Goal: Transaction & Acquisition: Purchase product/service

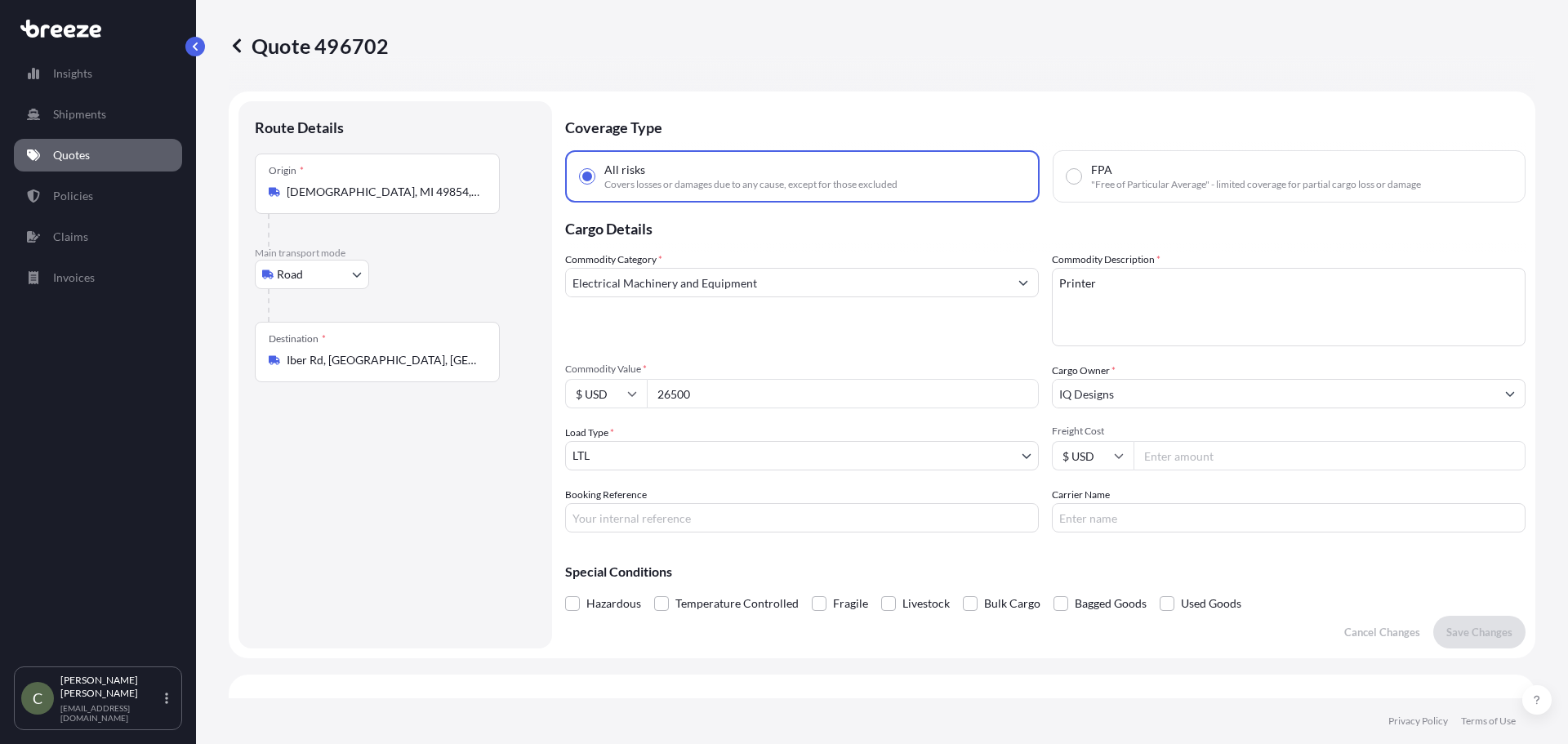
select select "Road"
select select "1"
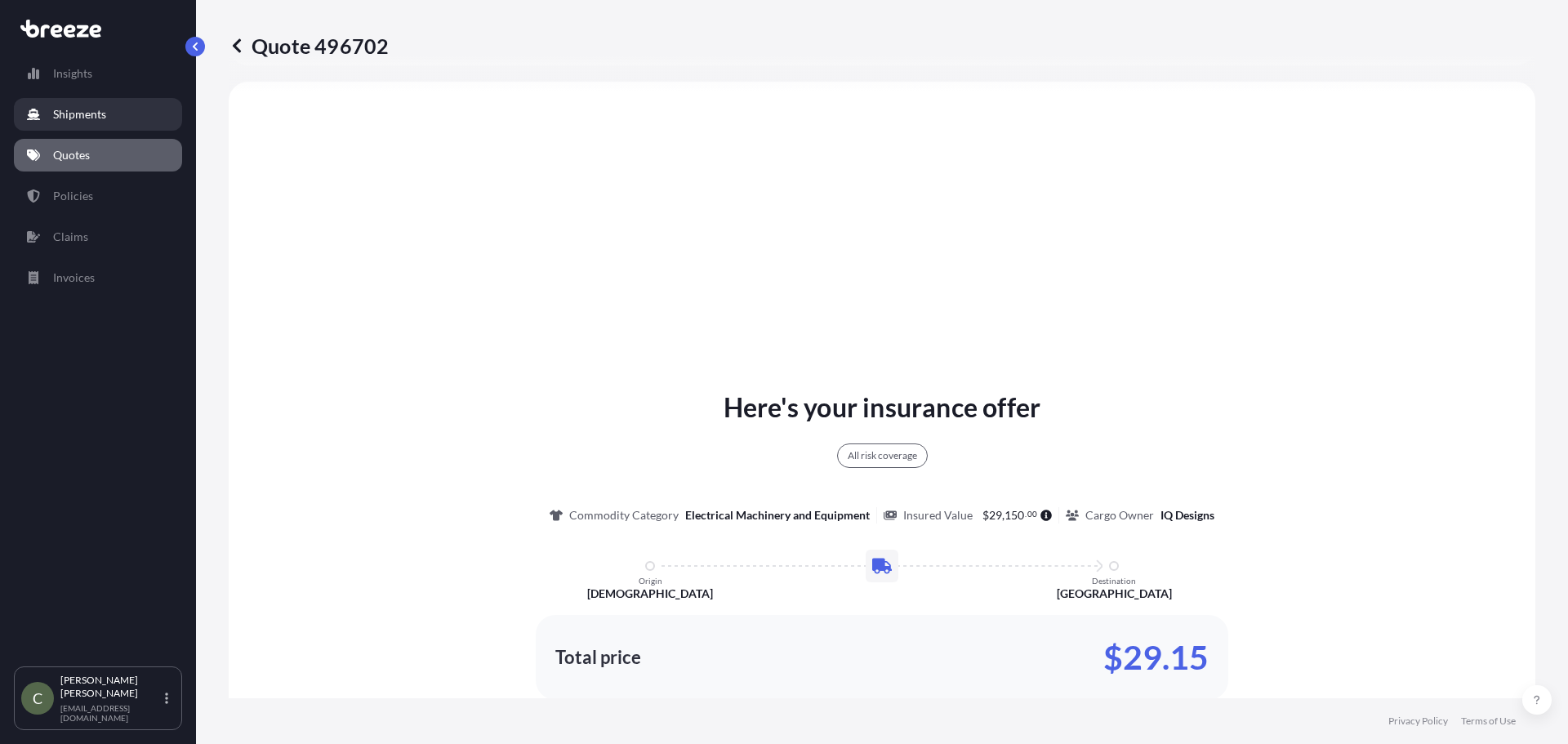
click at [96, 108] on p "Shipments" at bounding box center [80, 114] width 53 height 17
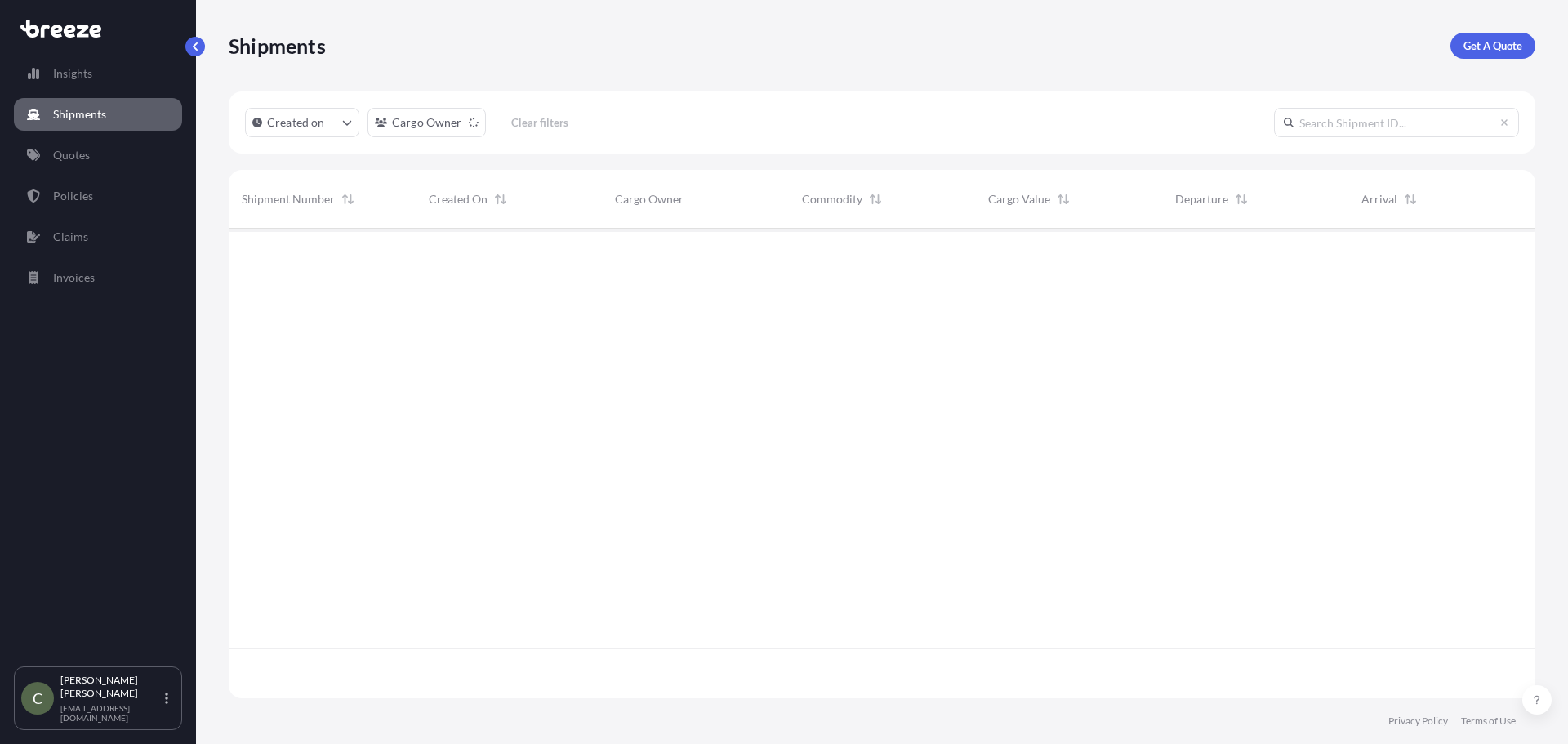
scroll to position [516, 1295]
click at [1514, 54] on link "Get A Quote" at bounding box center [1493, 45] width 85 height 26
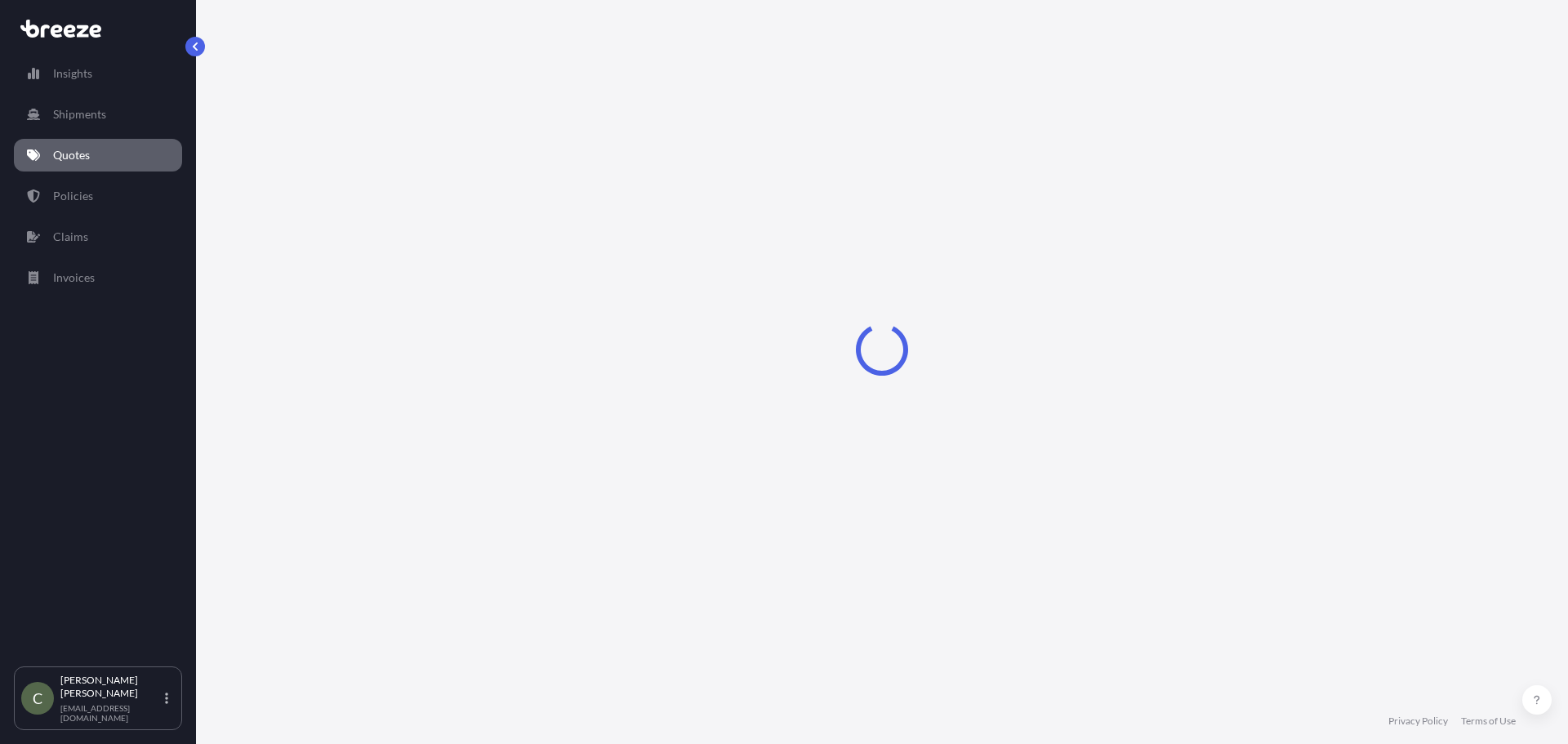
select select "Sea"
select select "1"
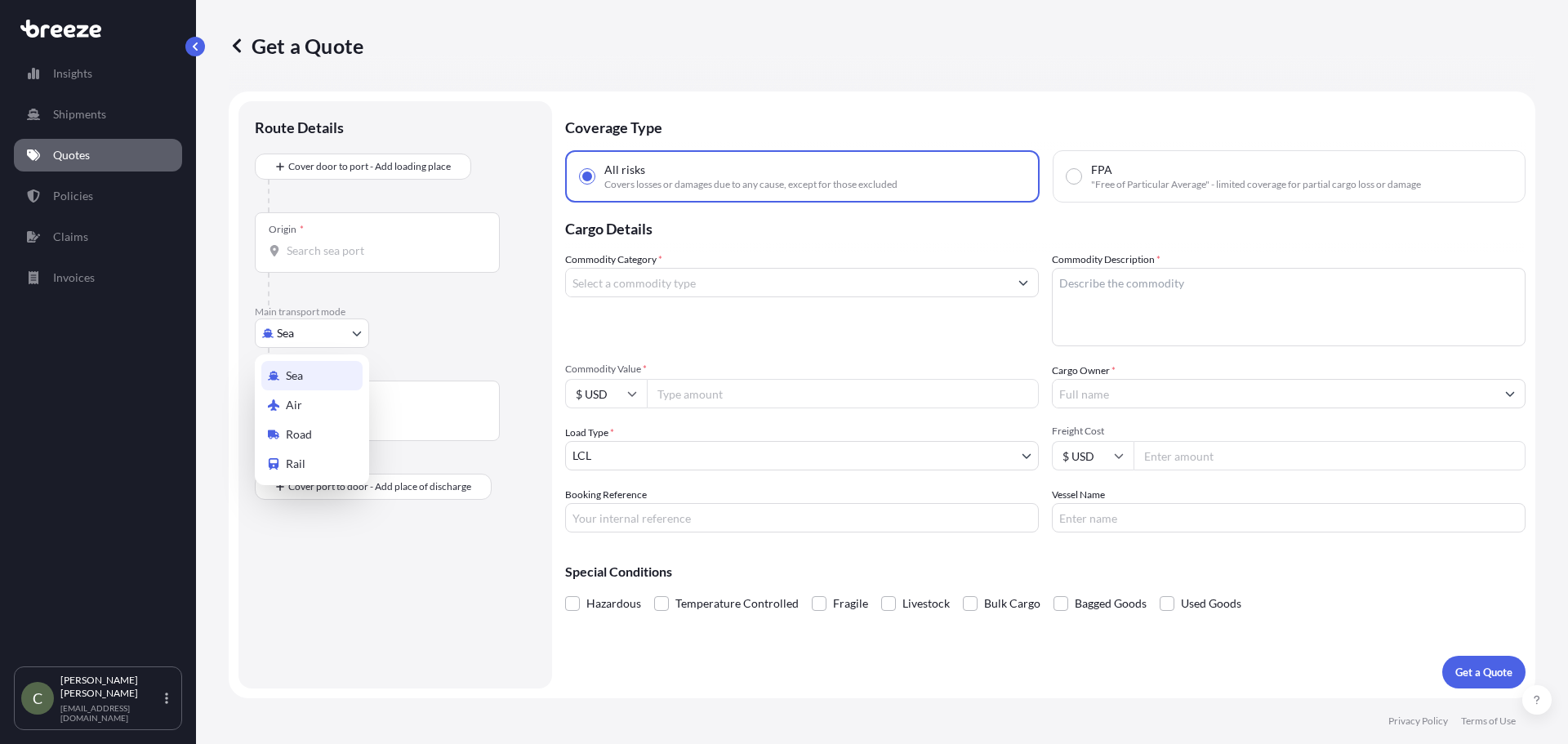
click at [344, 332] on body "Insights Shipments Quotes Policies Claims Invoices C [PERSON_NAME] [EMAIL_ADDRE…" at bounding box center [784, 372] width 1568 height 744
click at [296, 434] on span "Road" at bounding box center [298, 434] width 26 height 17
select select "Road"
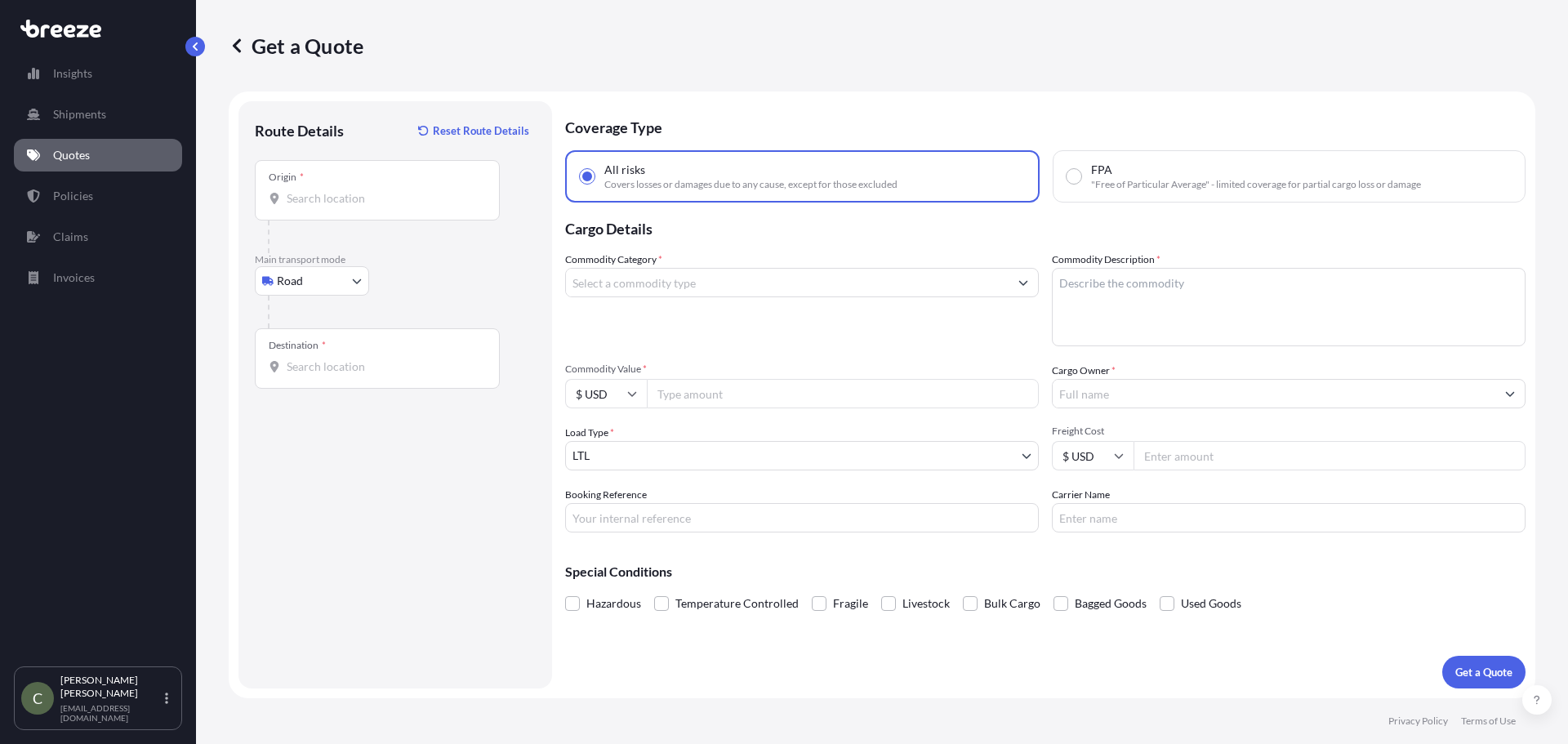
click at [368, 211] on div "Origin *" at bounding box center [377, 190] width 245 height 60
click at [368, 206] on input "Origin *" at bounding box center [383, 199] width 193 height 17
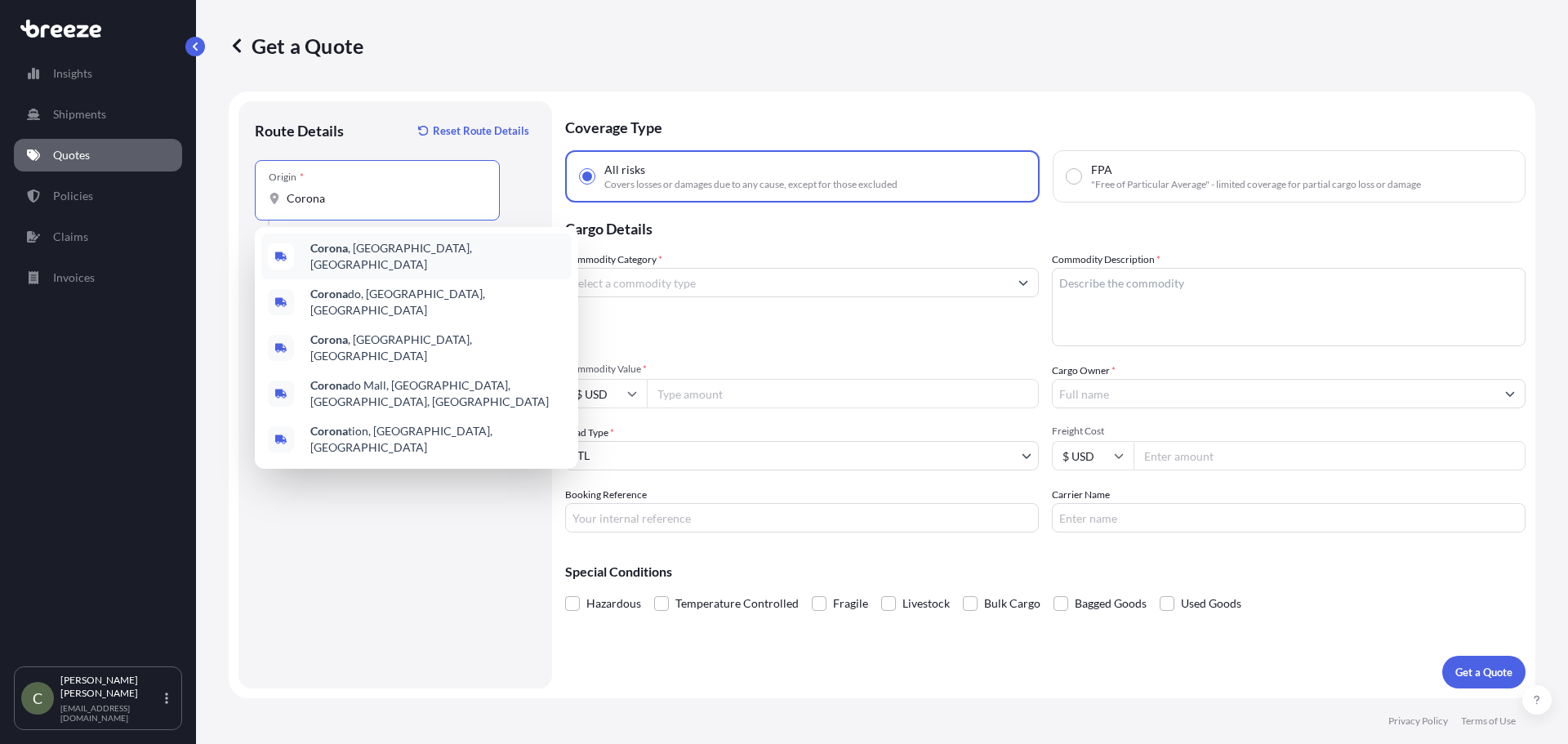
click at [371, 261] on span "[GEOGRAPHIC_DATA] , [GEOGRAPHIC_DATA], [GEOGRAPHIC_DATA]" at bounding box center [437, 256] width 255 height 33
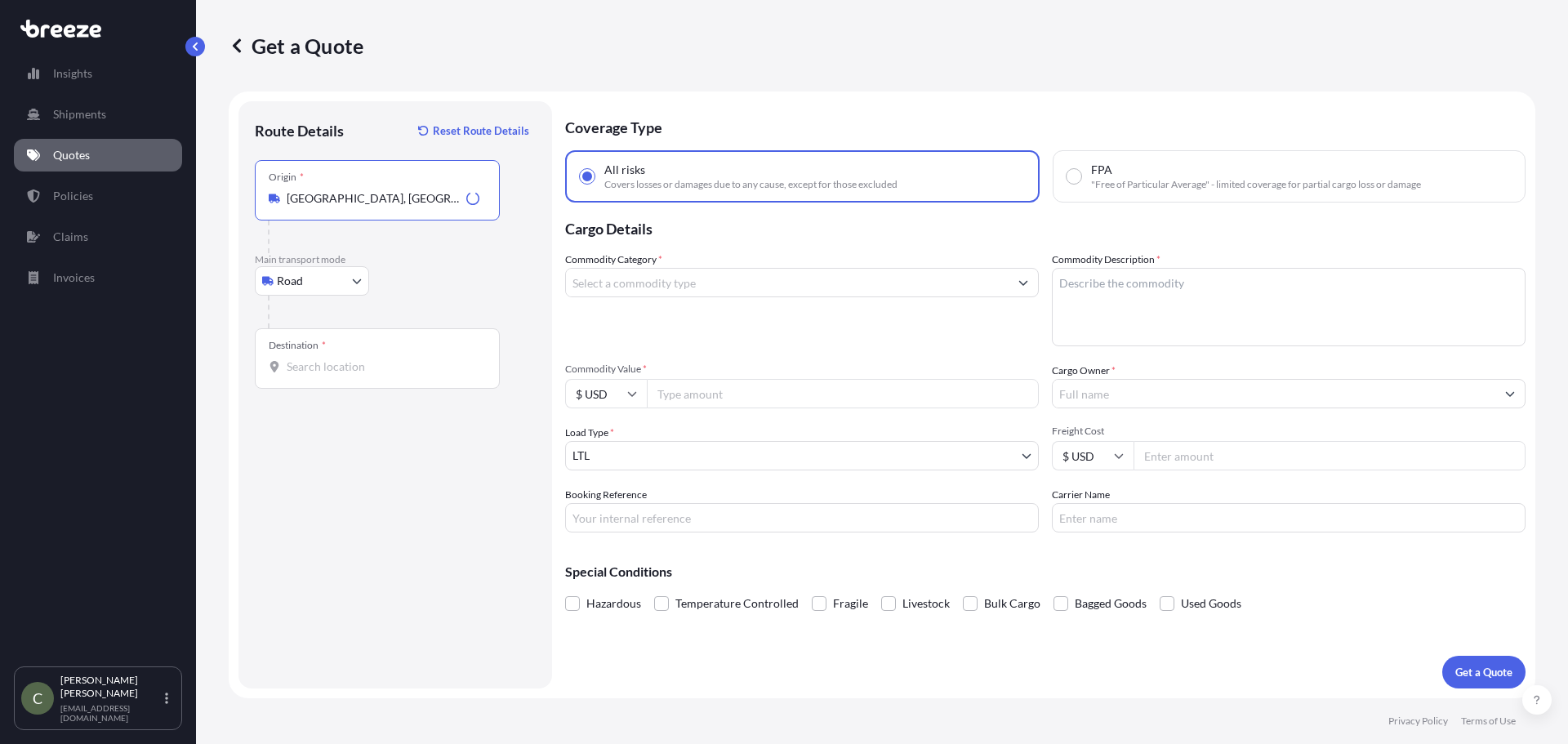
type input "[GEOGRAPHIC_DATA], [GEOGRAPHIC_DATA], [GEOGRAPHIC_DATA]"
click at [310, 373] on input "Destination *" at bounding box center [383, 367] width 193 height 17
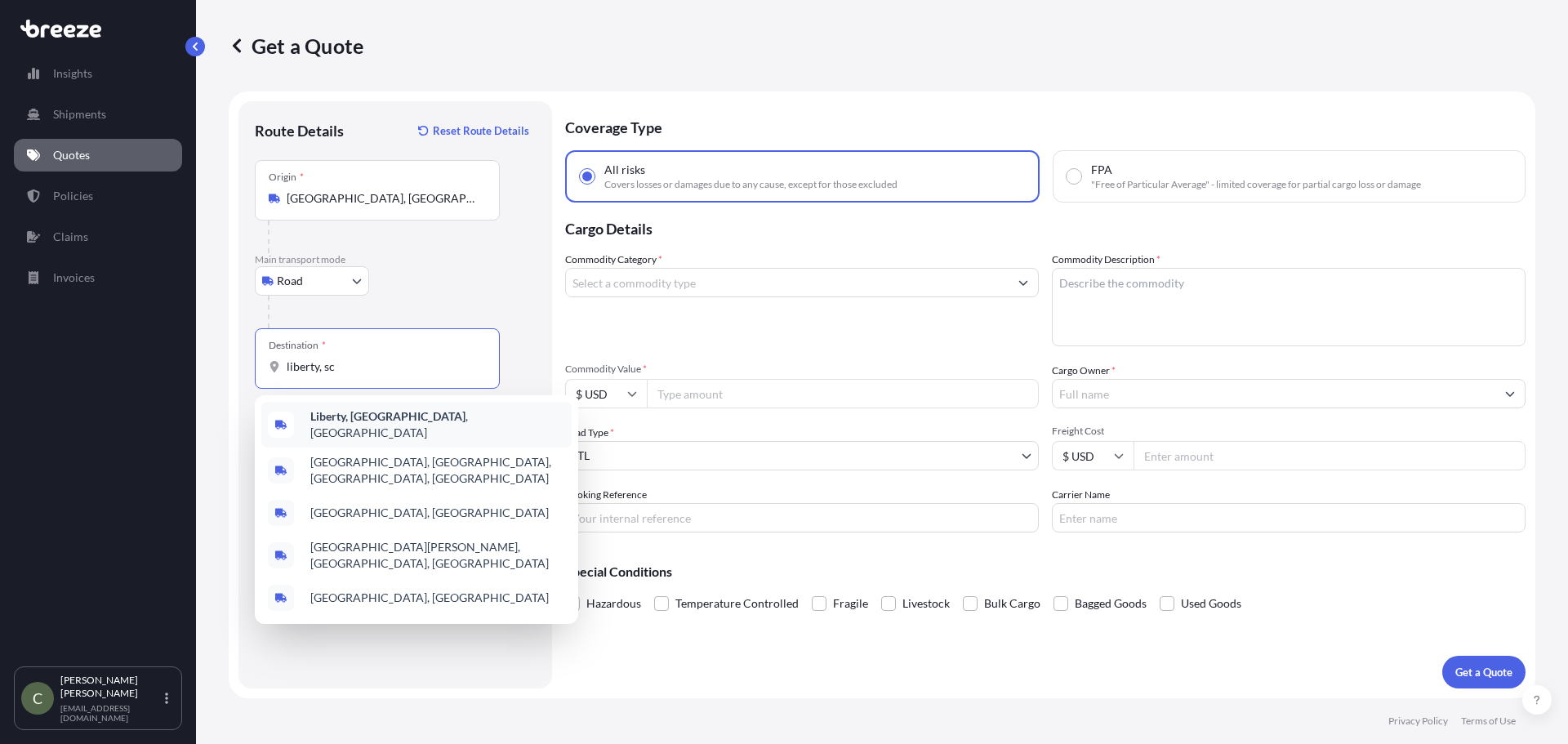
click at [358, 418] on b "Liberty, [GEOGRAPHIC_DATA]" at bounding box center [388, 416] width 155 height 14
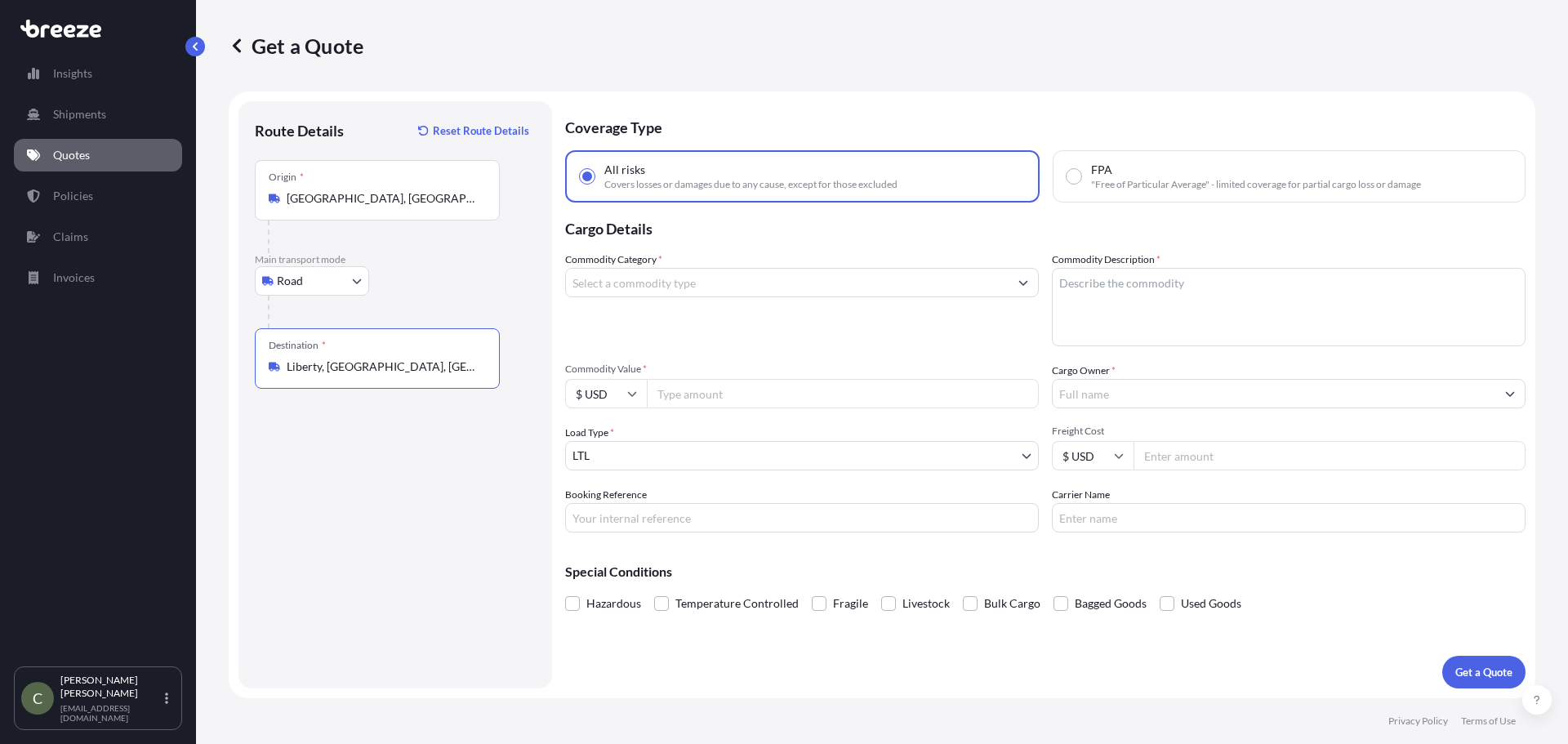
type input "Liberty, [GEOGRAPHIC_DATA], [GEOGRAPHIC_DATA]"
click at [838, 278] on input "Commodity Category *" at bounding box center [787, 282] width 443 height 29
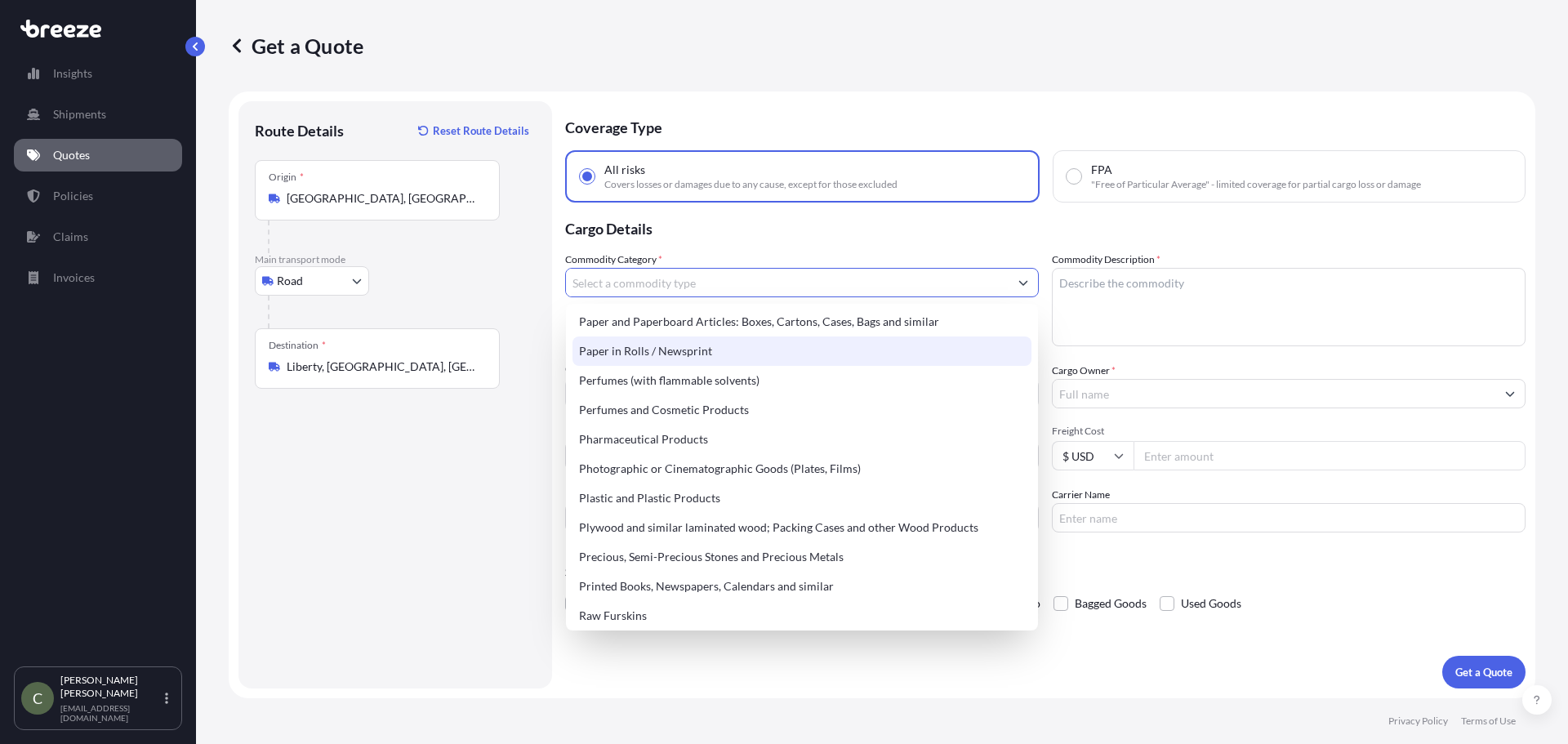
scroll to position [2938, 0]
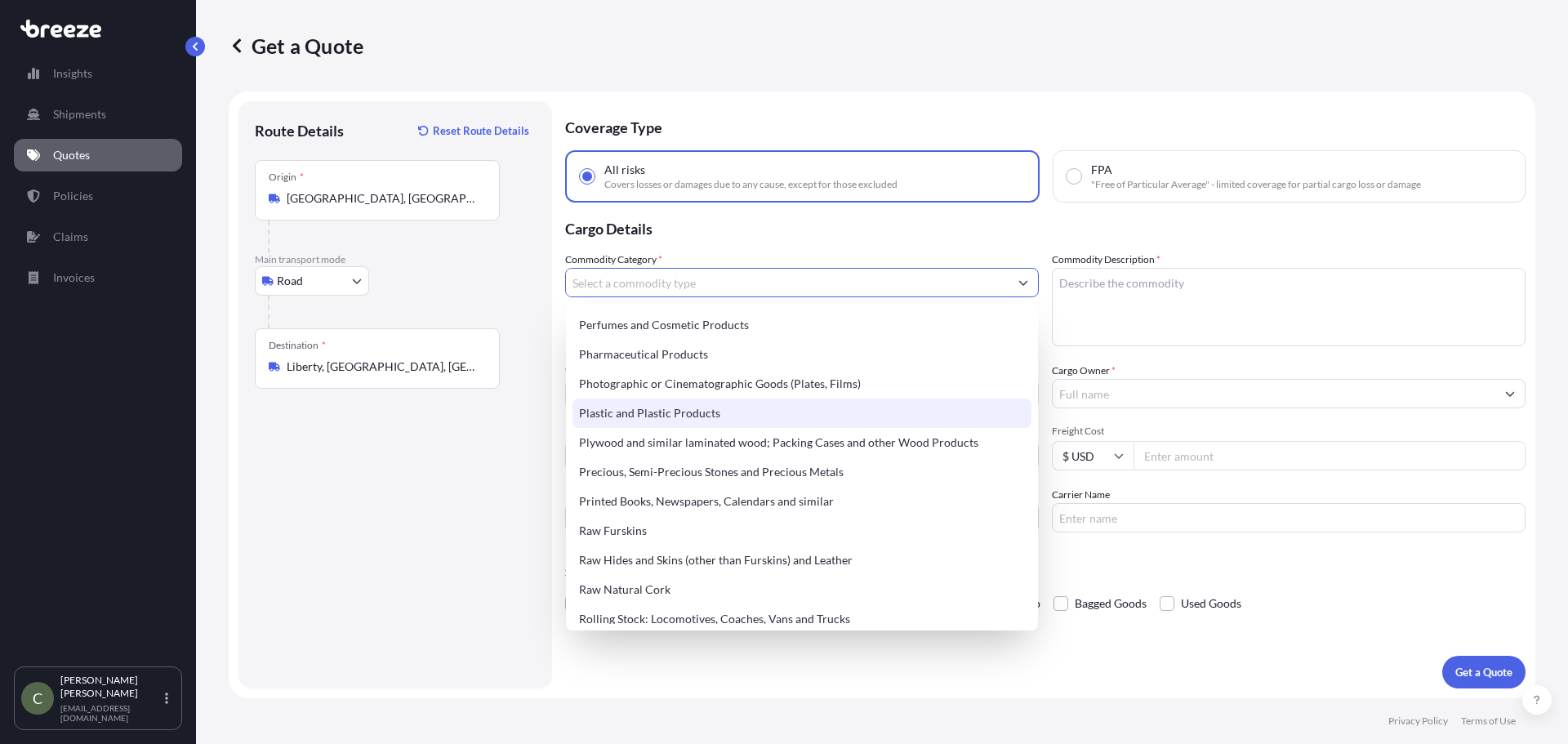
click at [702, 400] on div "Plastic and Plastic Products" at bounding box center [801, 412] width 459 height 29
type input "Plastic and Plastic Products"
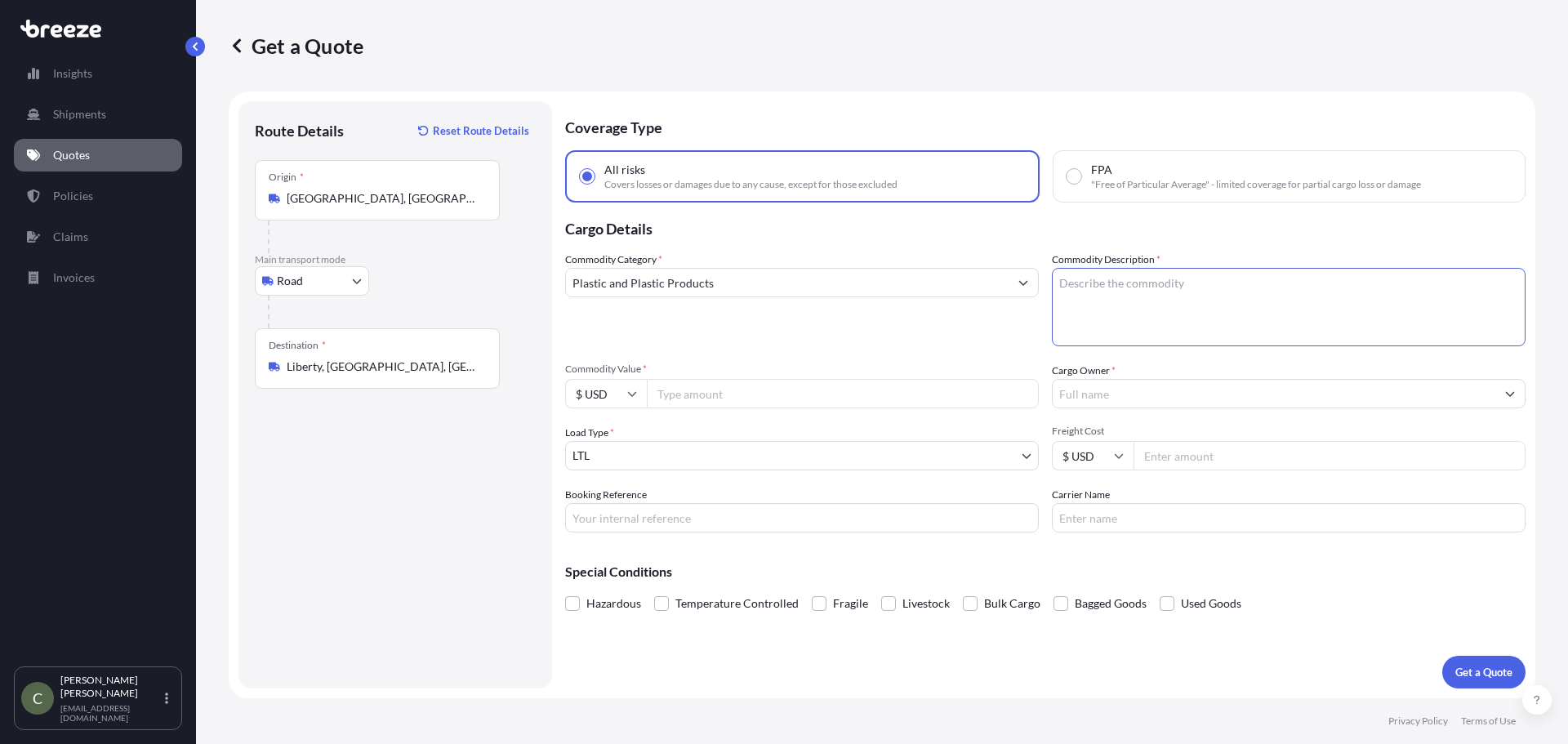
click at [1116, 301] on textarea "Commodity Description *" at bounding box center [1288, 307] width 474 height 78
type textarea "Plastic articles"
click at [792, 402] on input "Commodity Value *" at bounding box center [842, 393] width 392 height 29
type input "21670"
click at [1160, 396] on input "Cargo Owner *" at bounding box center [1274, 393] width 443 height 29
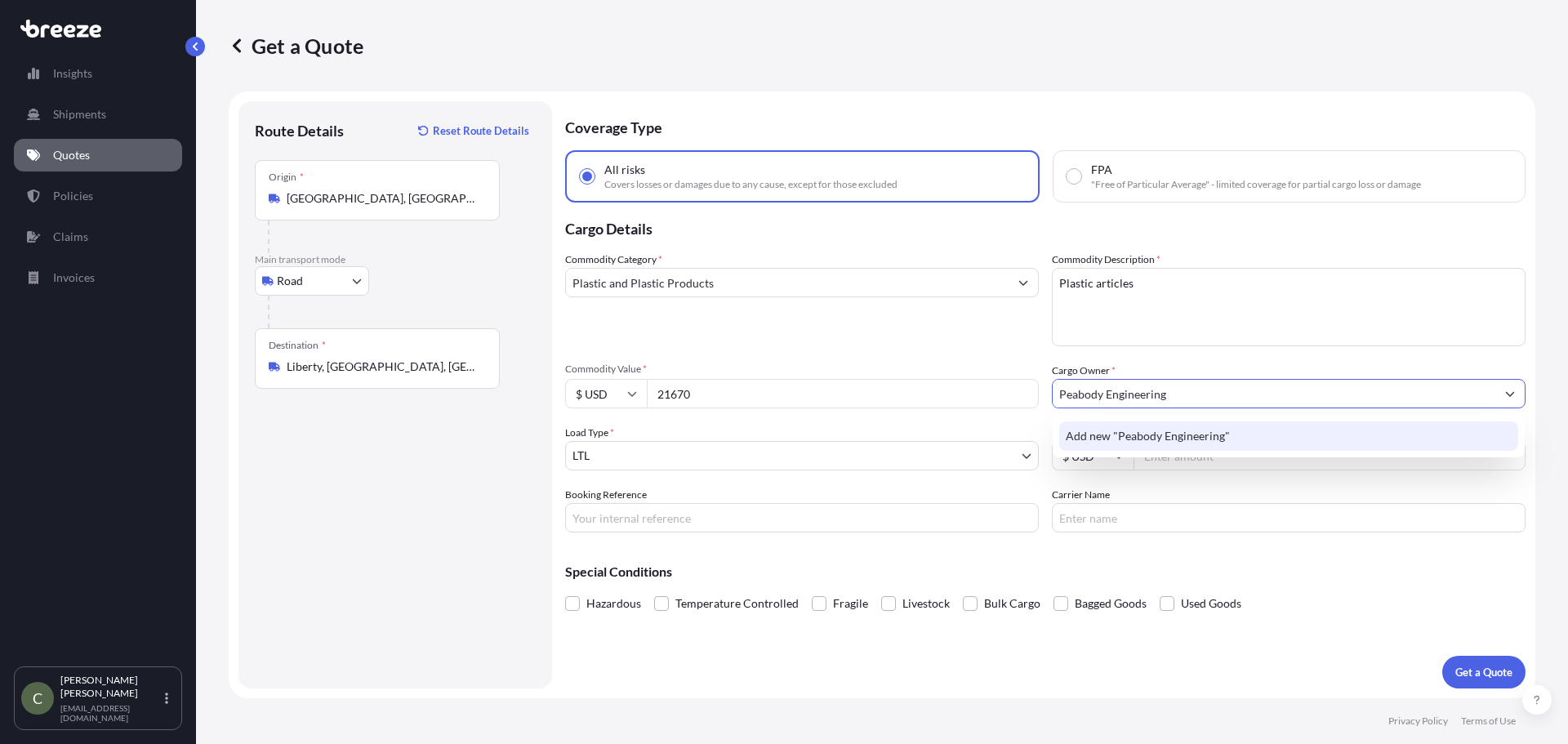
click at [1121, 437] on span "Add new "Peabody Engineering"" at bounding box center [1148, 436] width 165 height 17
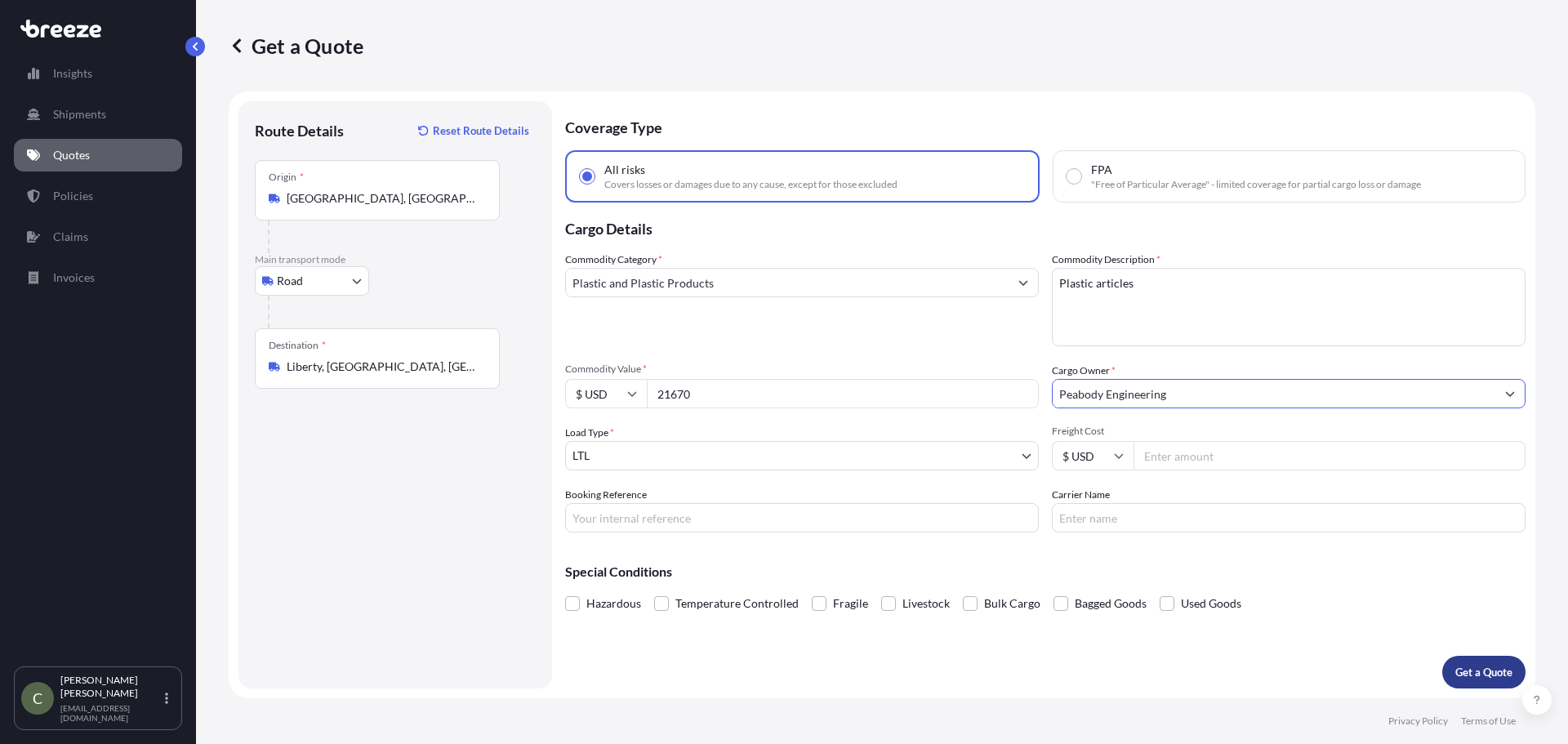
type input "Peabody Engineering"
click at [1486, 673] on p "Get a Quote" at bounding box center [1484, 672] width 57 height 17
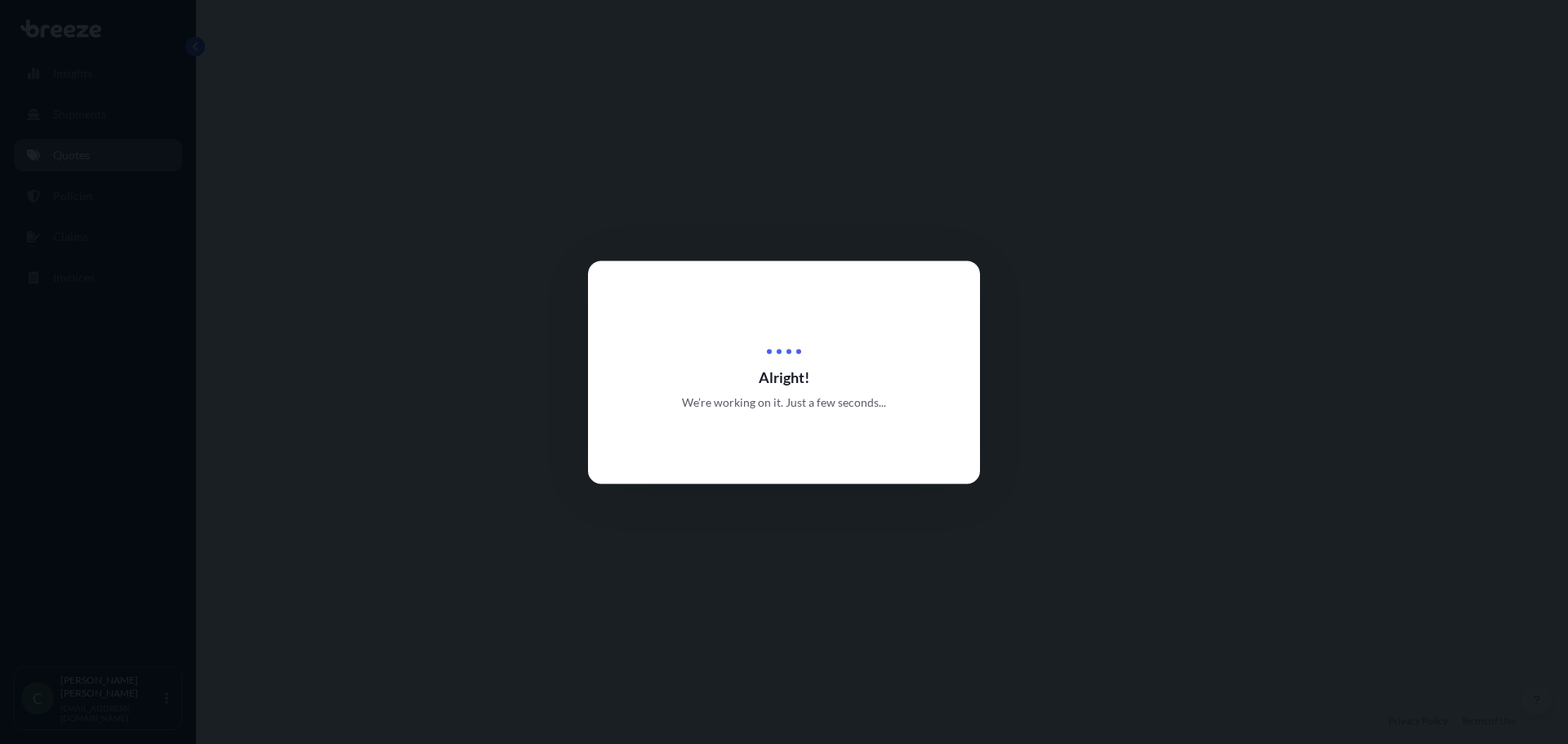
select select "Road"
select select "1"
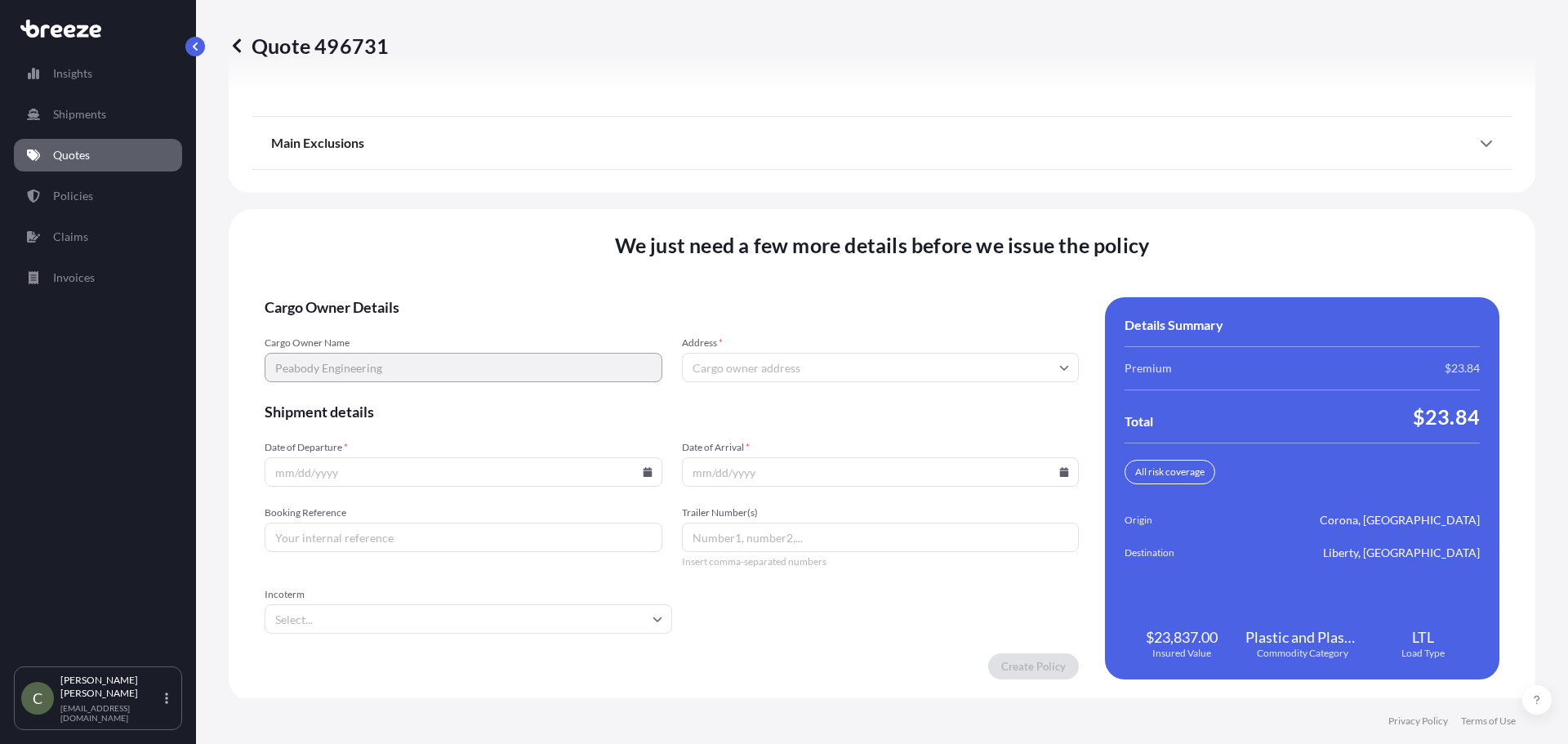
scroll to position [2091, 0]
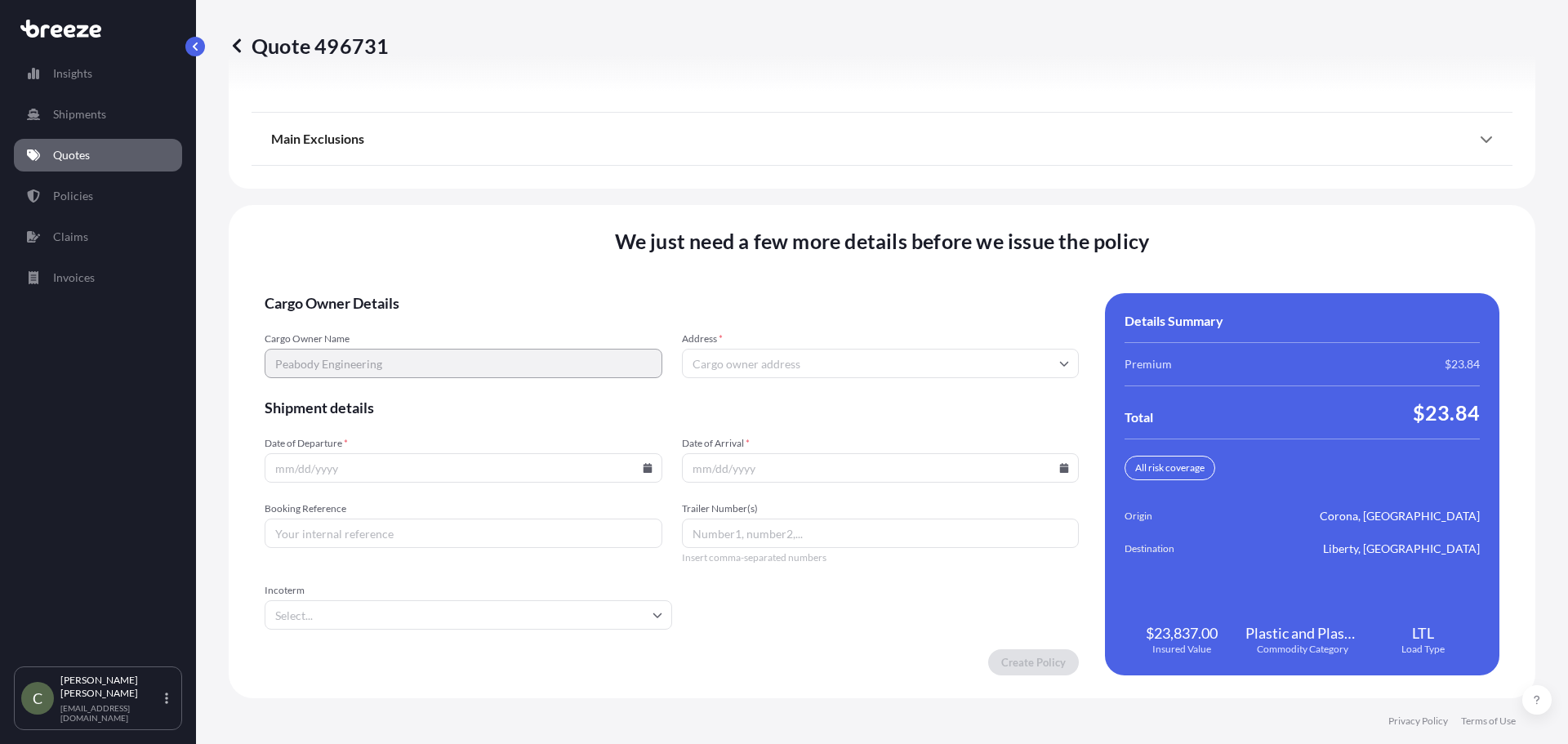
click at [742, 371] on input "Address *" at bounding box center [880, 362] width 398 height 29
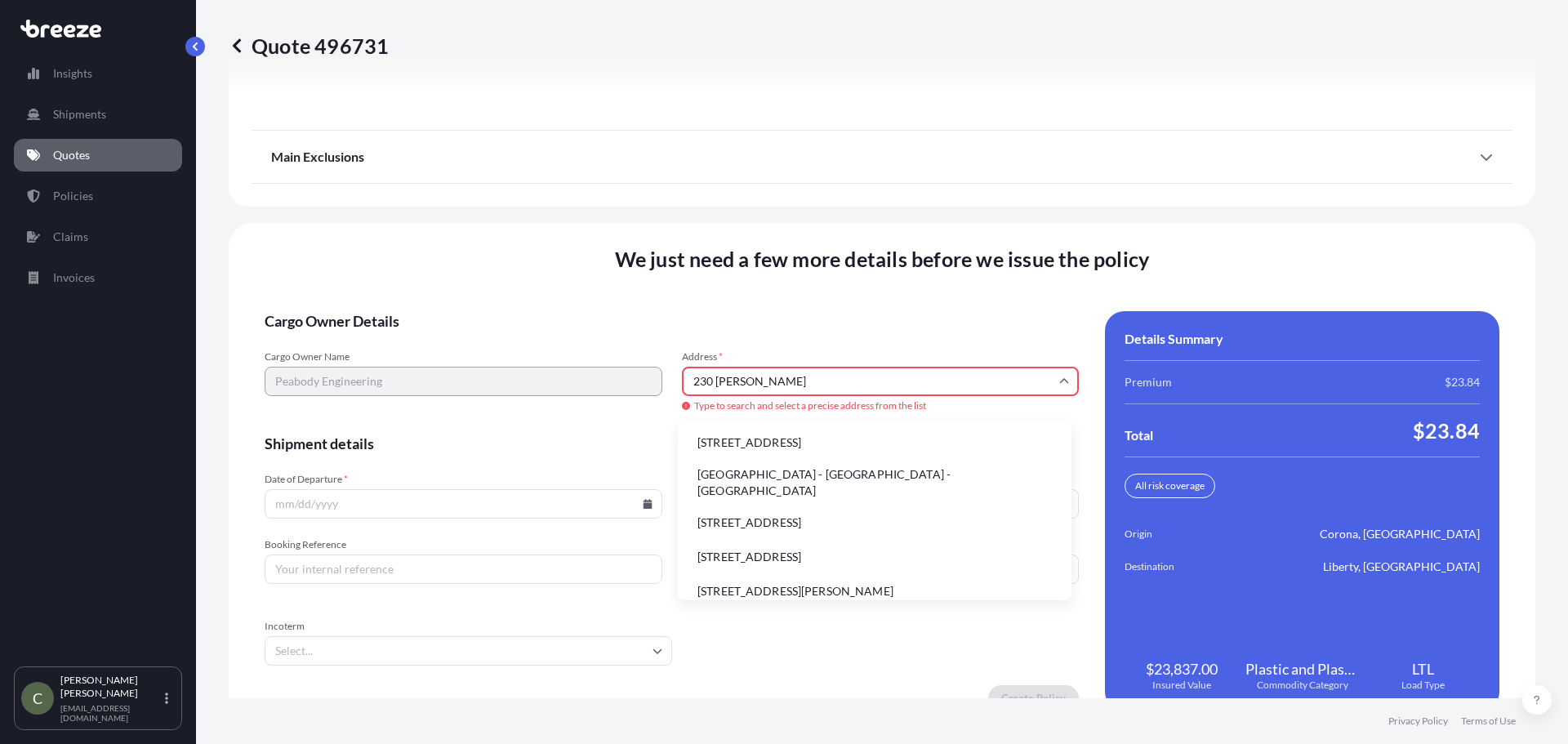
click at [784, 439] on li "[STREET_ADDRESS]" at bounding box center [875, 442] width 381 height 31
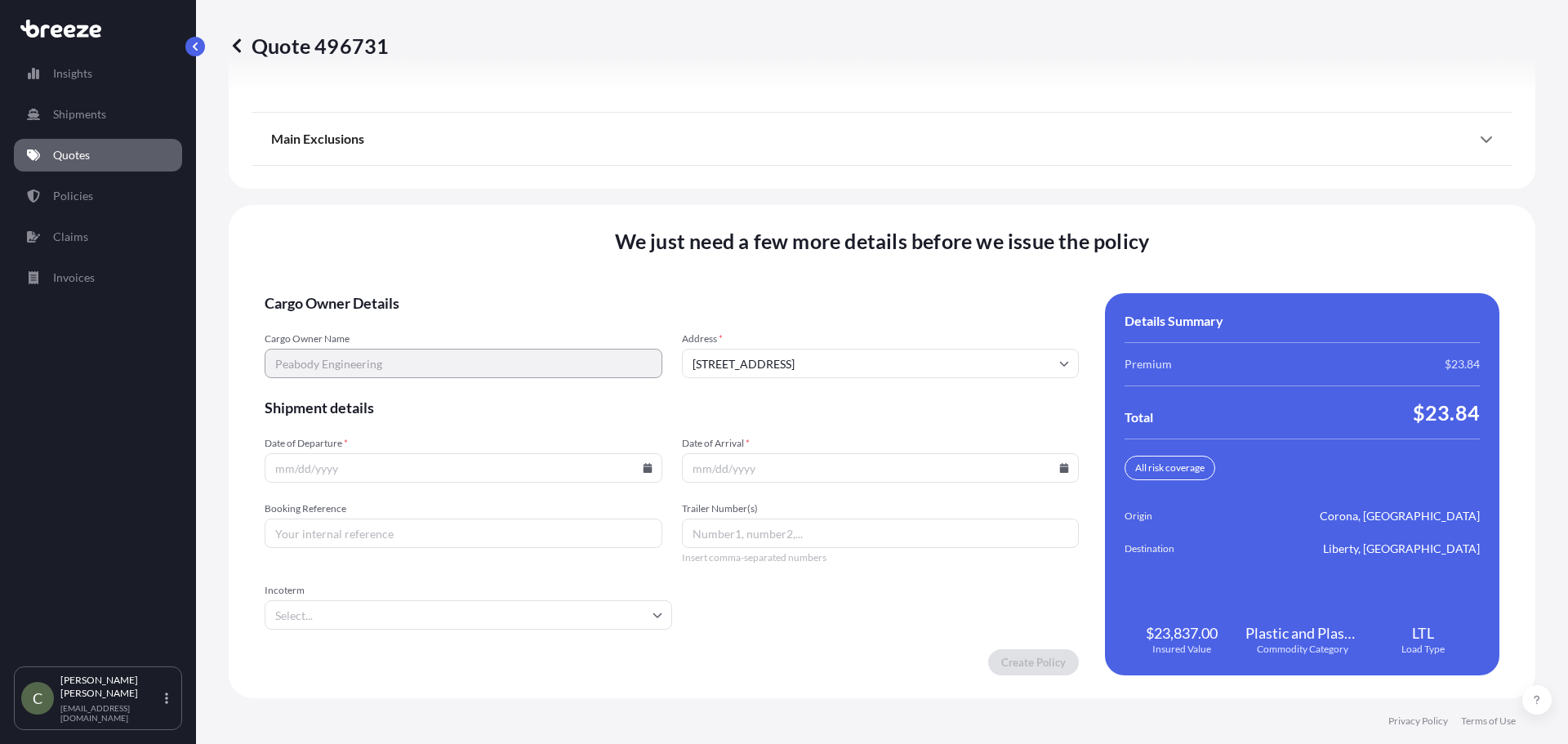
type input "[STREET_ADDRESS]"
click at [688, 466] on input "Date of Arrival *" at bounding box center [880, 468] width 398 height 29
click at [642, 468] on icon at bounding box center [647, 468] width 9 height 10
click at [459, 332] on button "14" at bounding box center [461, 322] width 26 height 26
type input "[DATE]"
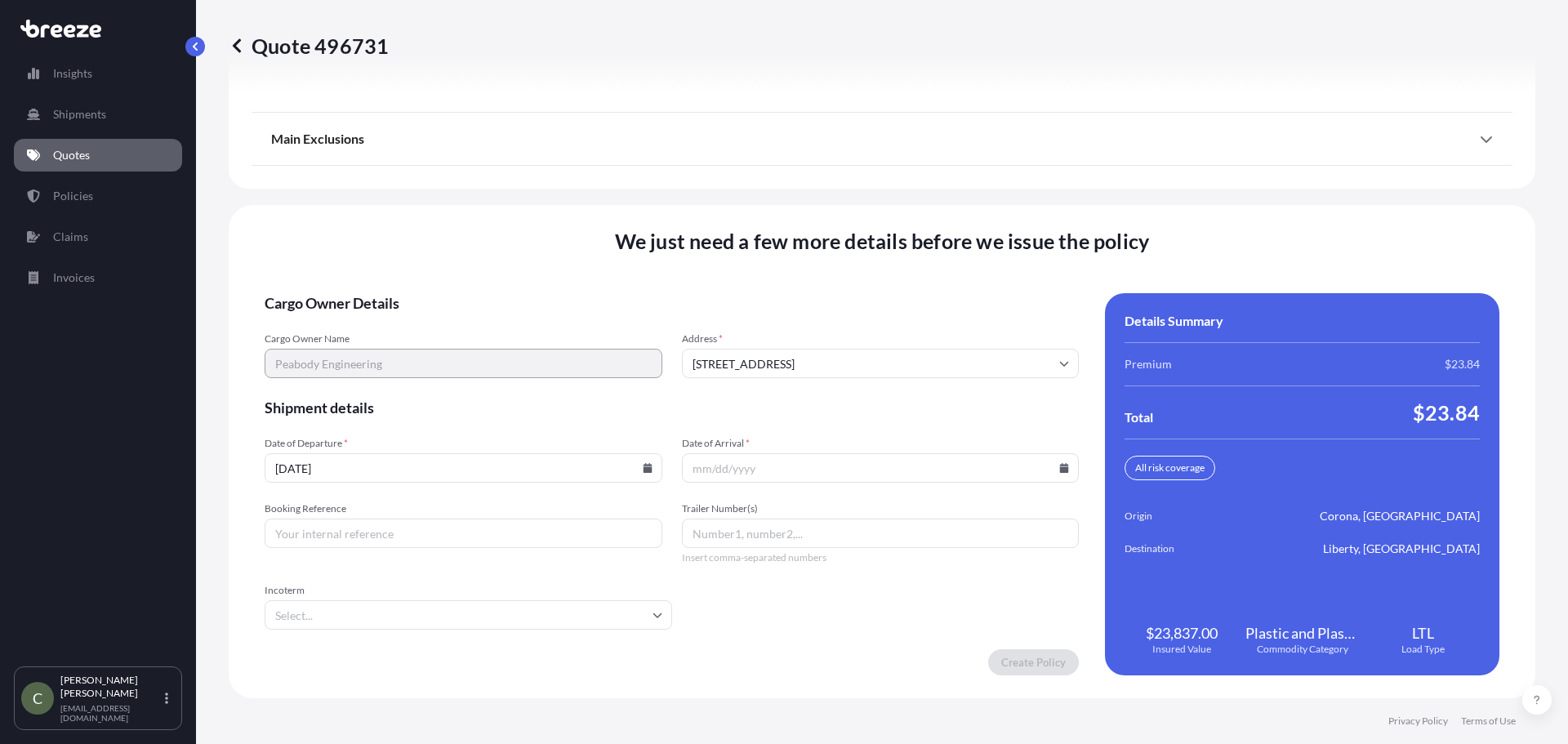
click at [1060, 472] on icon at bounding box center [1064, 468] width 9 height 10
click at [912, 354] on button "22" at bounding box center [912, 353] width 26 height 26
type input "[DATE]"
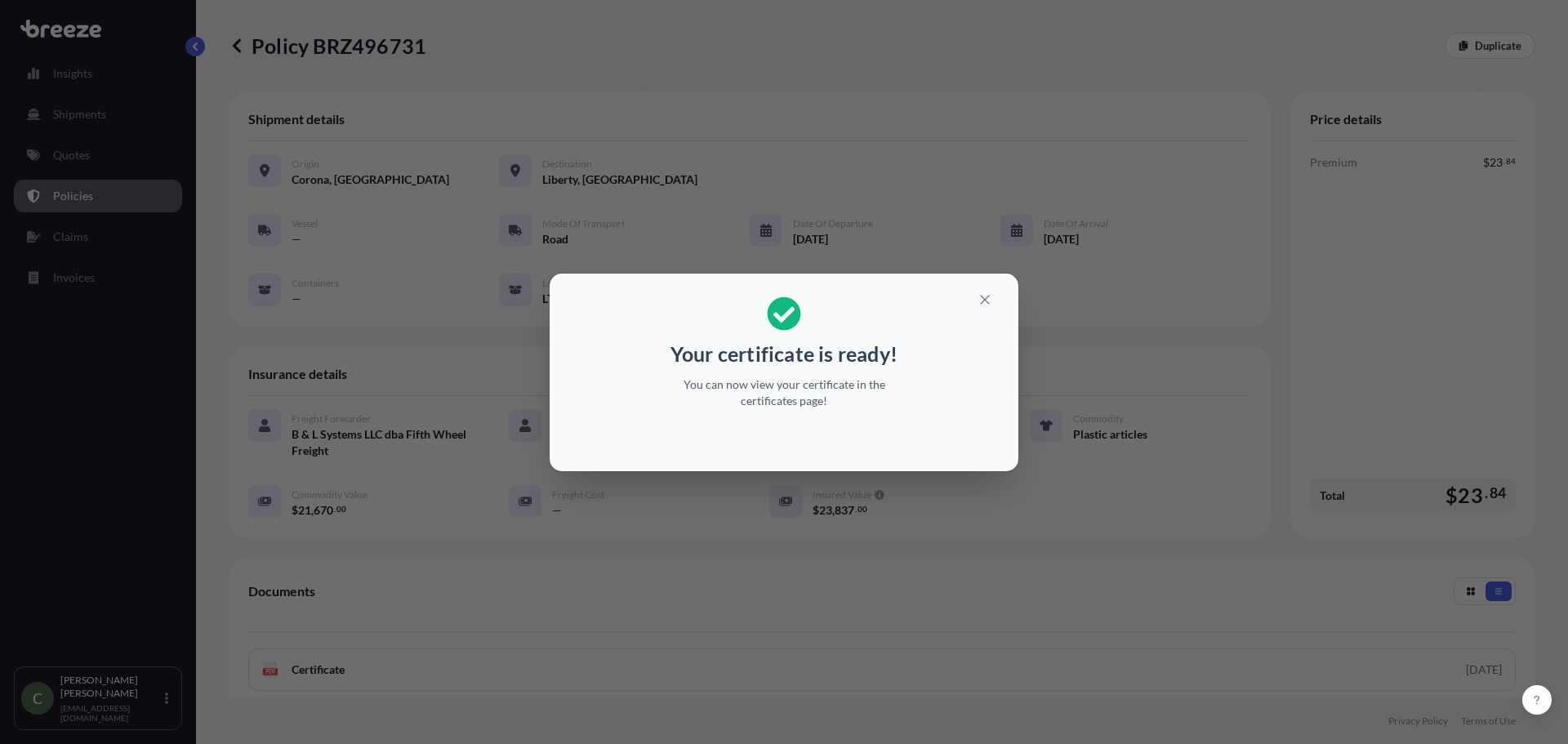
click at [987, 314] on h2 "Your certificate is ready! You can now view your certificate in the certificate…" at bounding box center [784, 352] width 443 height 132
click at [985, 294] on icon "button" at bounding box center [985, 300] width 15 height 15
